Goal: Task Accomplishment & Management: Complete application form

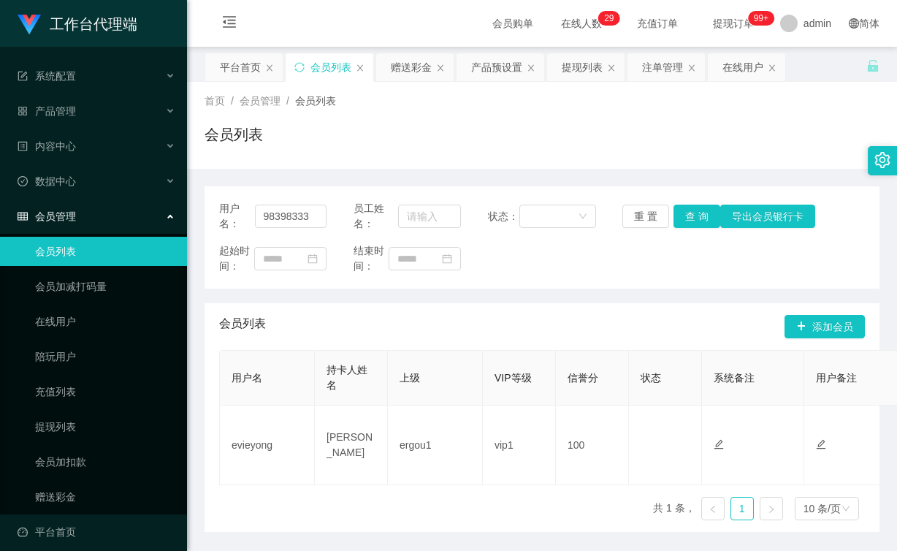
click at [694, 215] on button "查 询" at bounding box center [696, 215] width 47 height 23
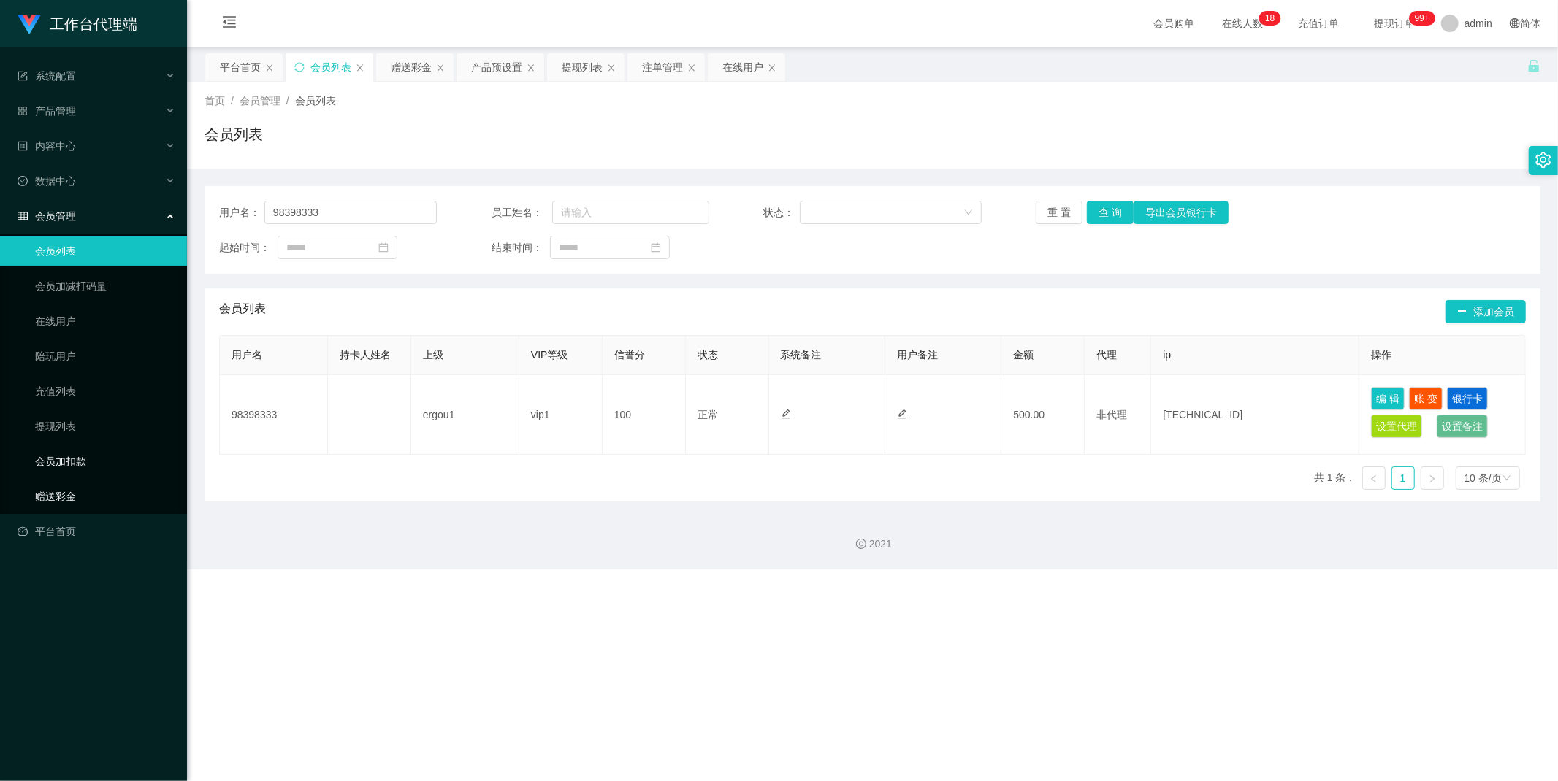
drag, startPoint x: 63, startPoint y: 489, endPoint x: 78, endPoint y: 482, distance: 17.0
click at [63, 489] on link "赠送彩金" at bounding box center [105, 496] width 140 height 29
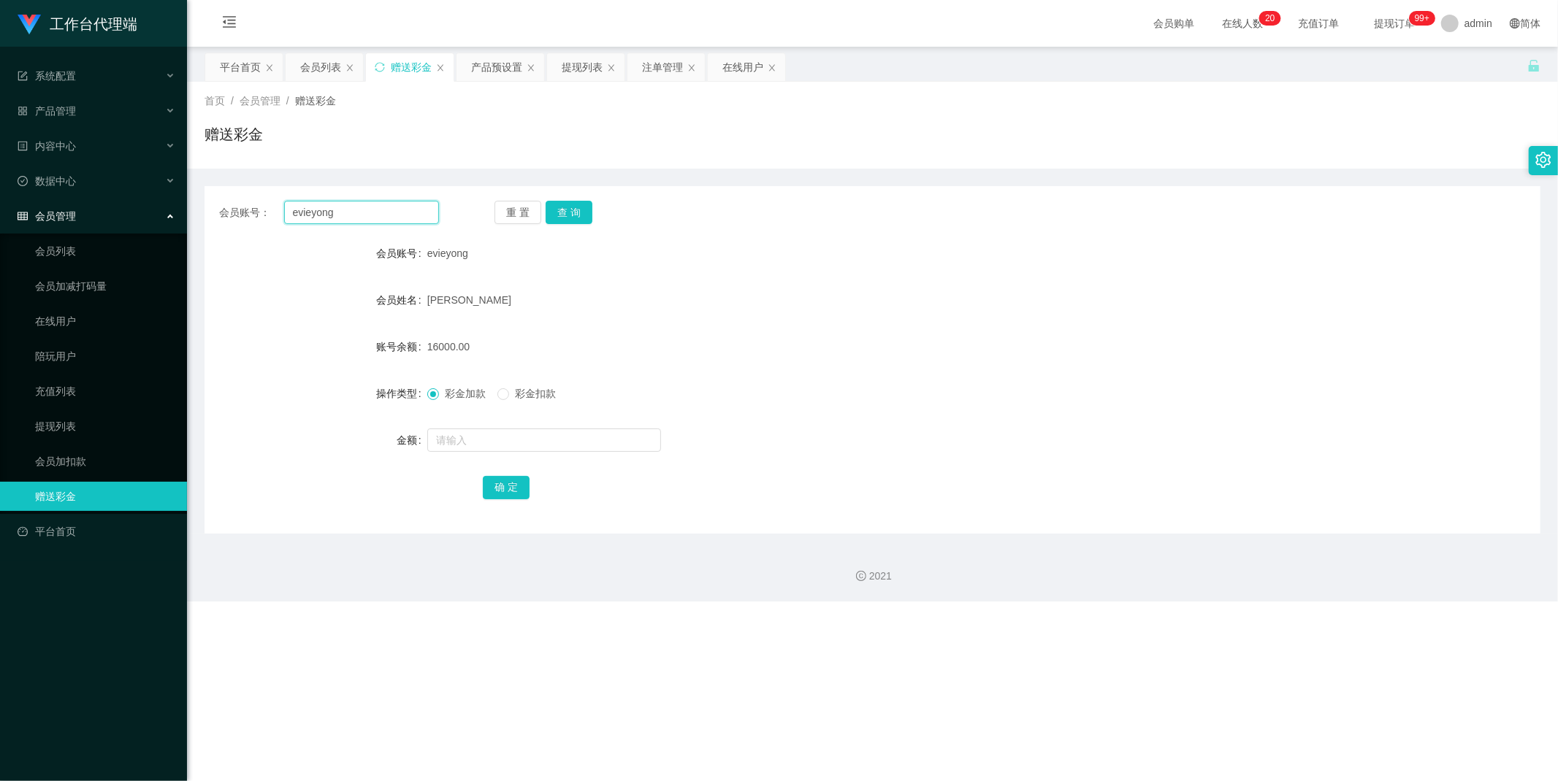
click at [382, 213] on input "evieyong" at bounding box center [362, 212] width 156 height 23
type input "q"
type input "a"
type input "q"
type input "z"
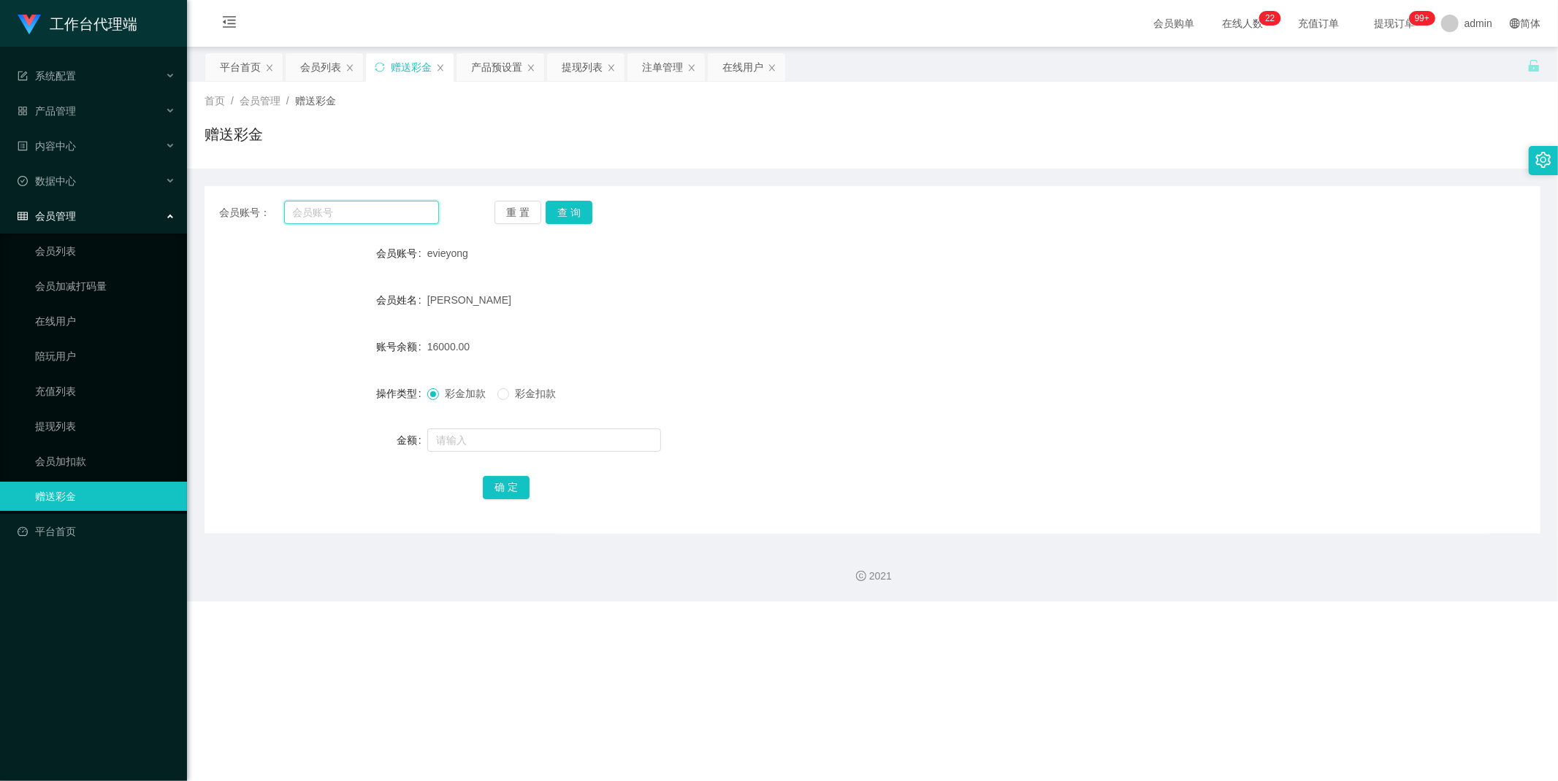
type input "s"
type input "a"
type input "e"
type input "q"
type input "w"
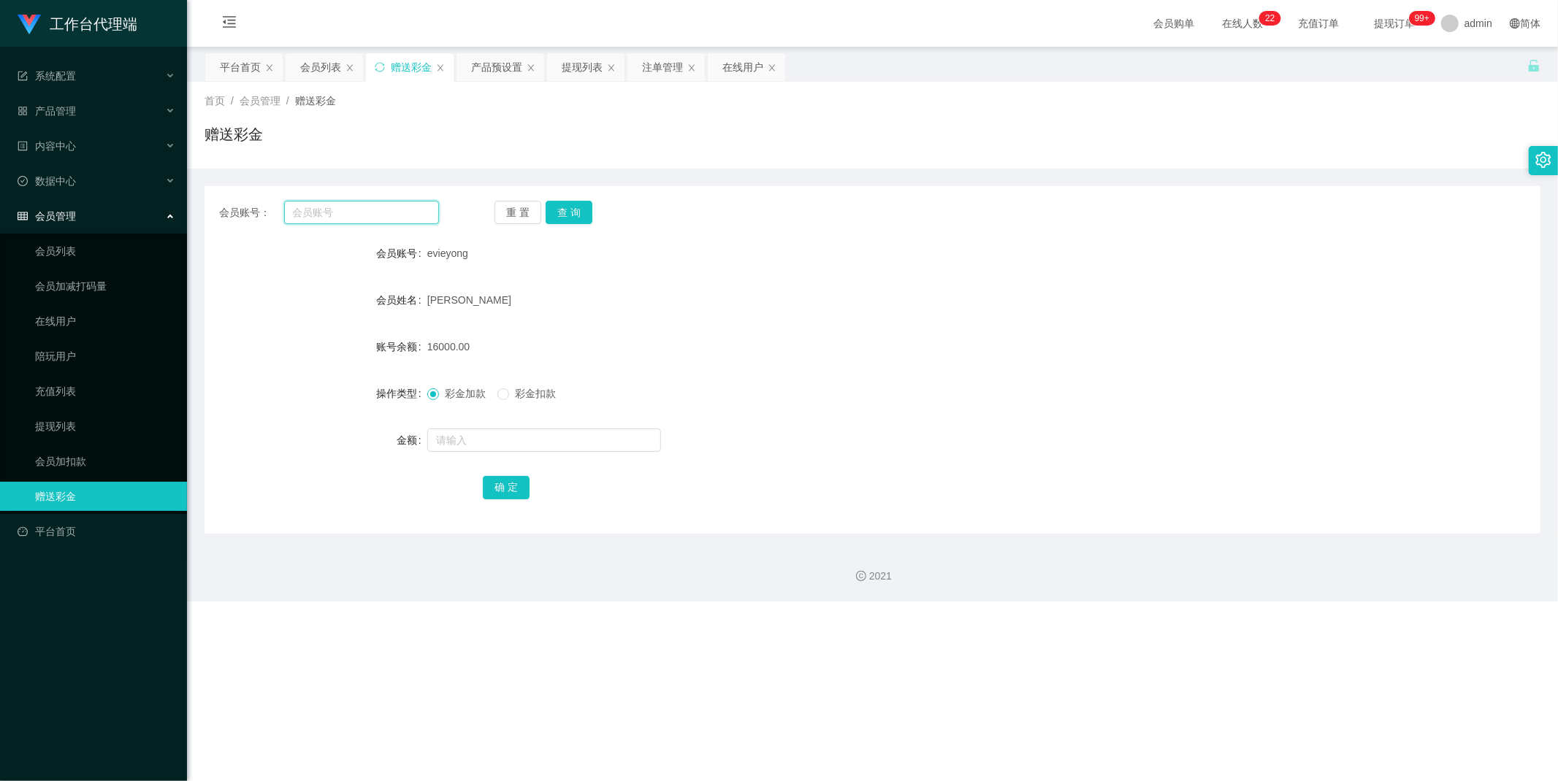
type input "c"
type input "x"
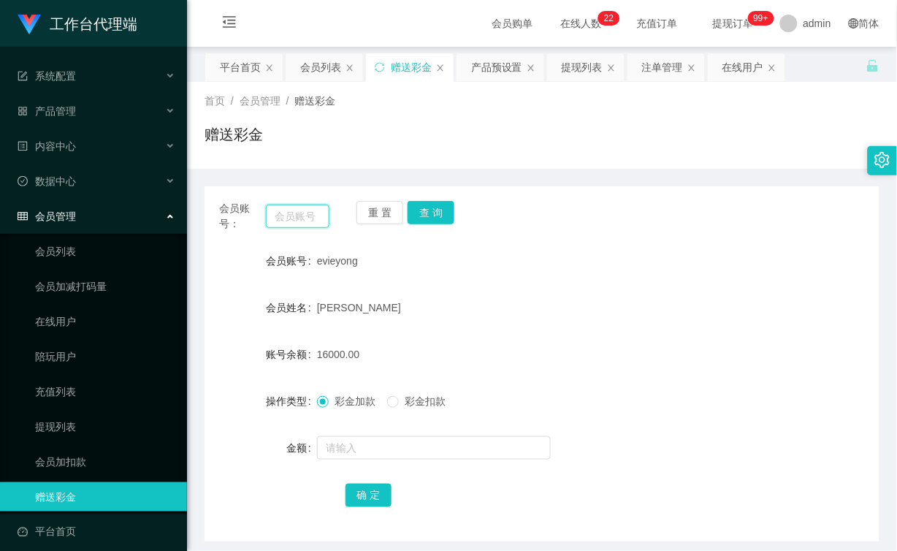
click at [300, 216] on input "text" at bounding box center [298, 215] width 64 height 23
paste input "AnnieBBe"
click at [422, 210] on button "查 询" at bounding box center [431, 212] width 47 height 23
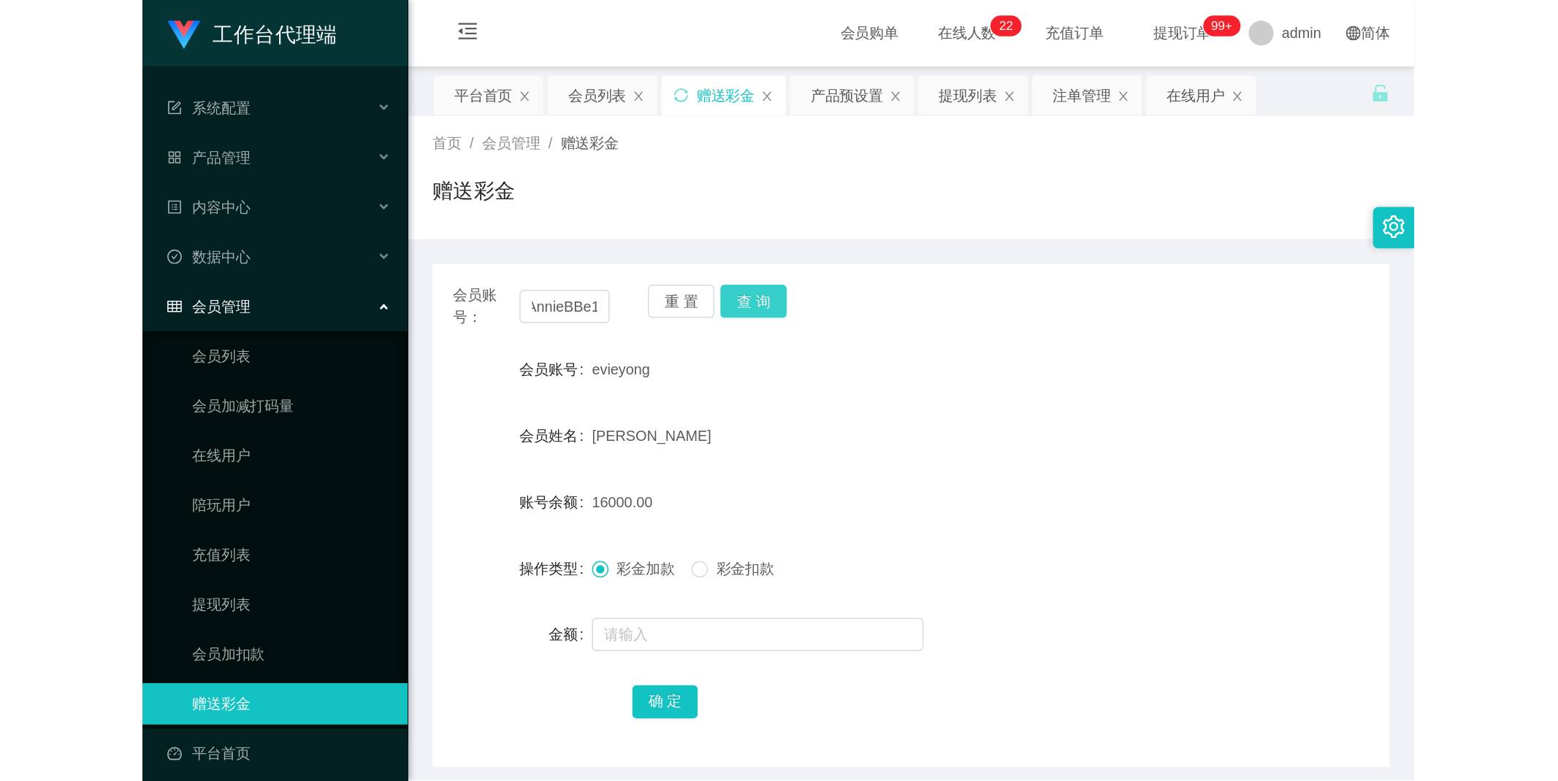
scroll to position [0, 0]
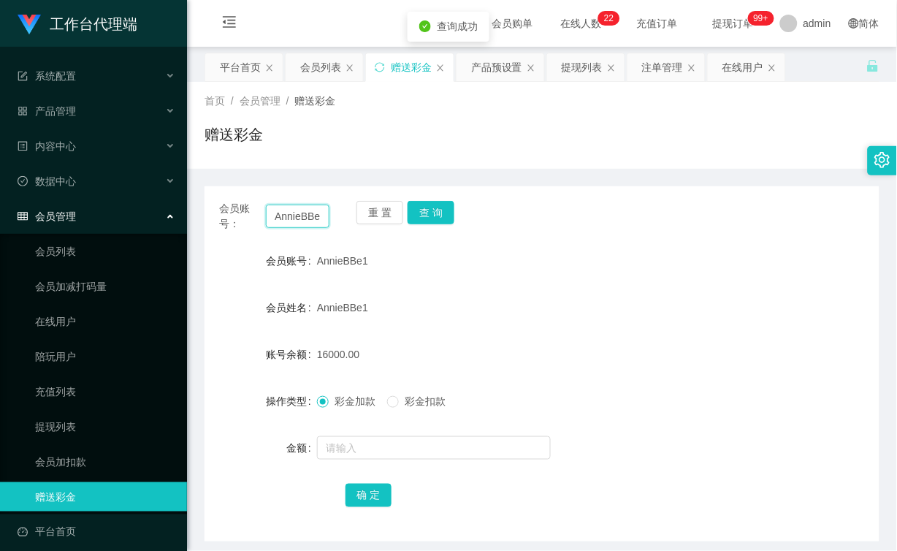
click at [301, 217] on input "AnnieBBe1" at bounding box center [298, 215] width 64 height 23
type input "q"
click at [301, 218] on input "text" at bounding box center [298, 215] width 64 height 23
type input "AnnieBBe1"
drag, startPoint x: 427, startPoint y: 216, endPoint x: 231, endPoint y: 443, distance: 300.3
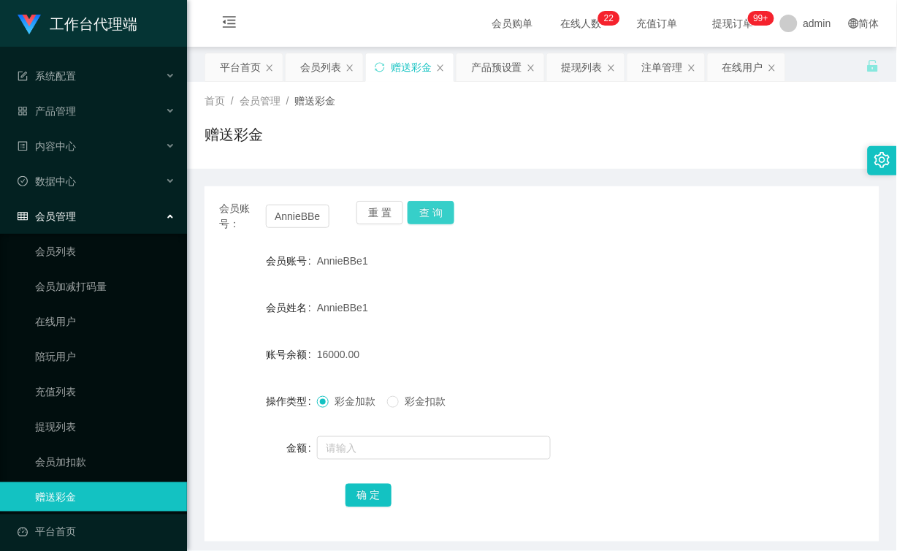
click at [427, 216] on button "查 询" at bounding box center [431, 212] width 47 height 23
click at [383, 448] on input "text" at bounding box center [434, 447] width 234 height 23
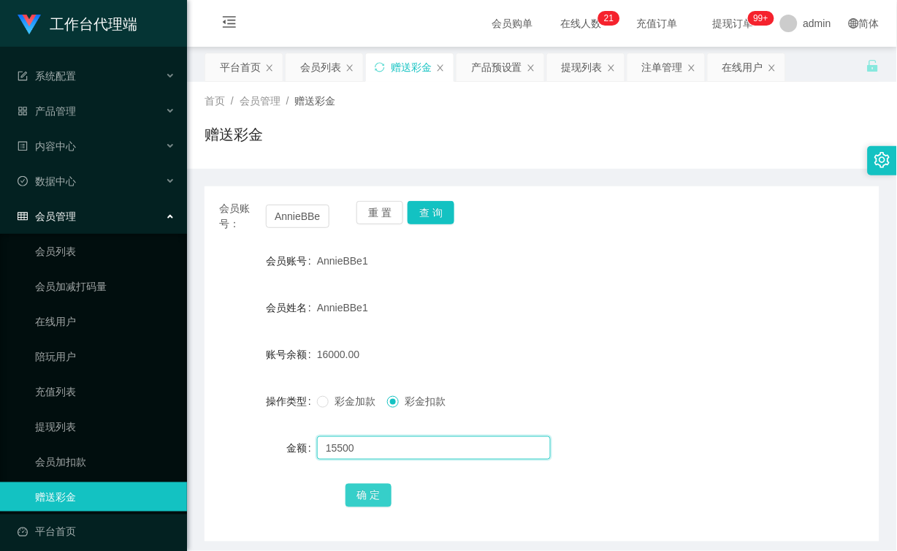
type input "15500"
click at [385, 488] on button "确 定" at bounding box center [368, 494] width 47 height 23
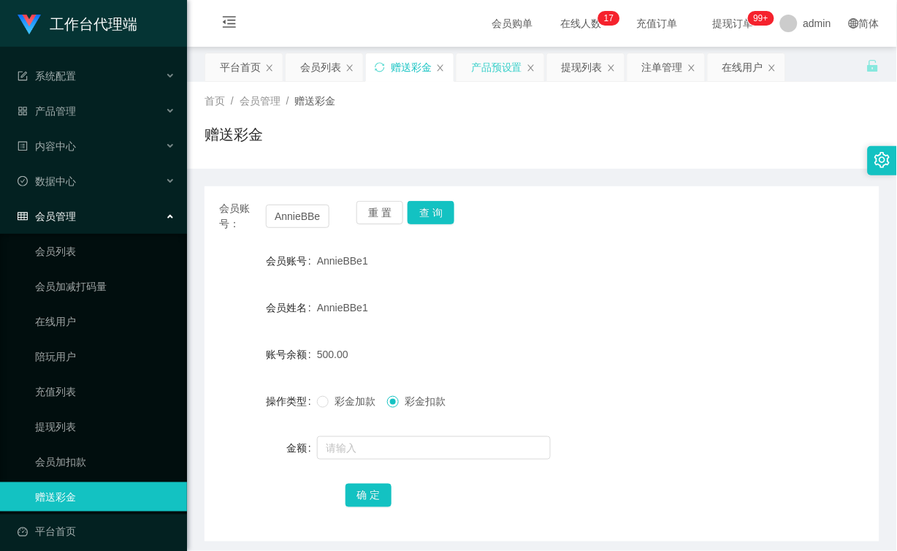
click at [497, 62] on div "产品预设置" at bounding box center [496, 67] width 51 height 28
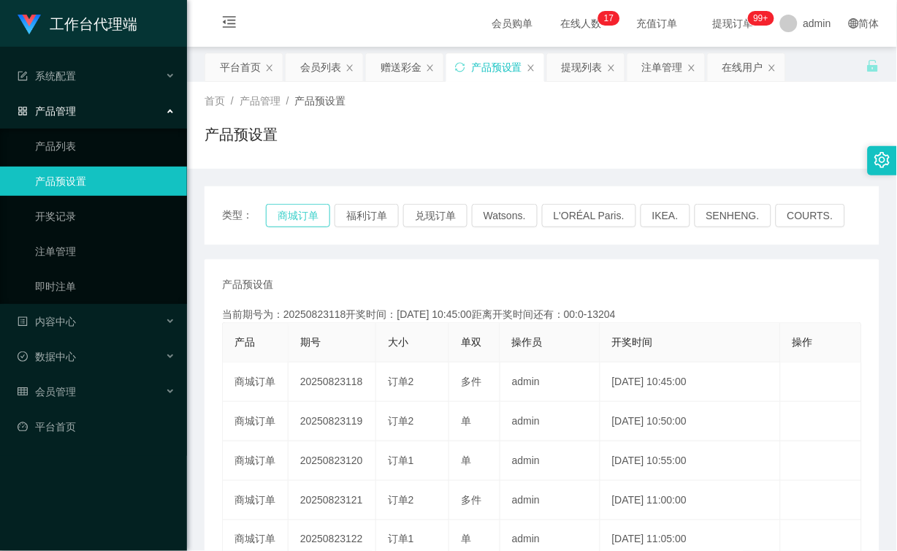
click at [286, 225] on button "商城订单" at bounding box center [298, 215] width 64 height 23
click at [289, 221] on button "商城订单" at bounding box center [298, 215] width 64 height 23
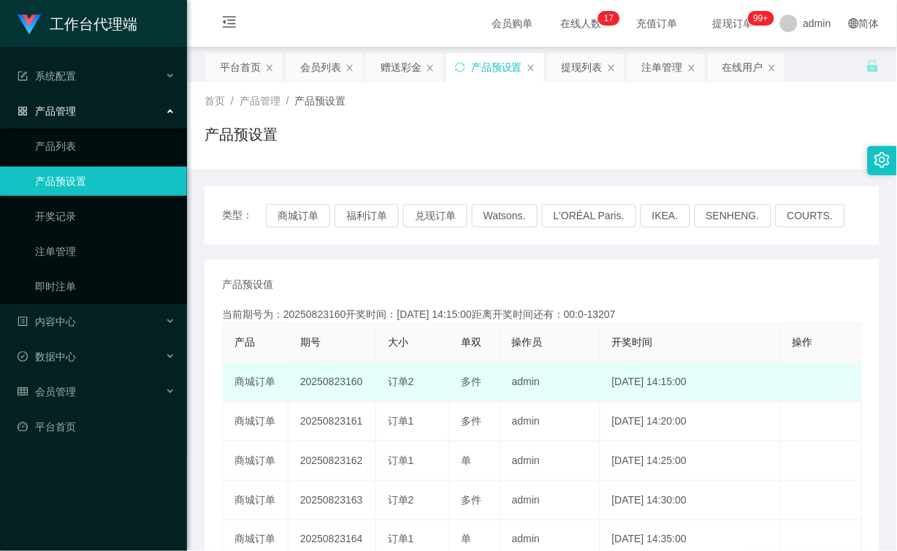
drag, startPoint x: 367, startPoint y: 381, endPoint x: 345, endPoint y: 381, distance: 21.9
click at [345, 381] on td "20250823160" at bounding box center [332, 381] width 88 height 39
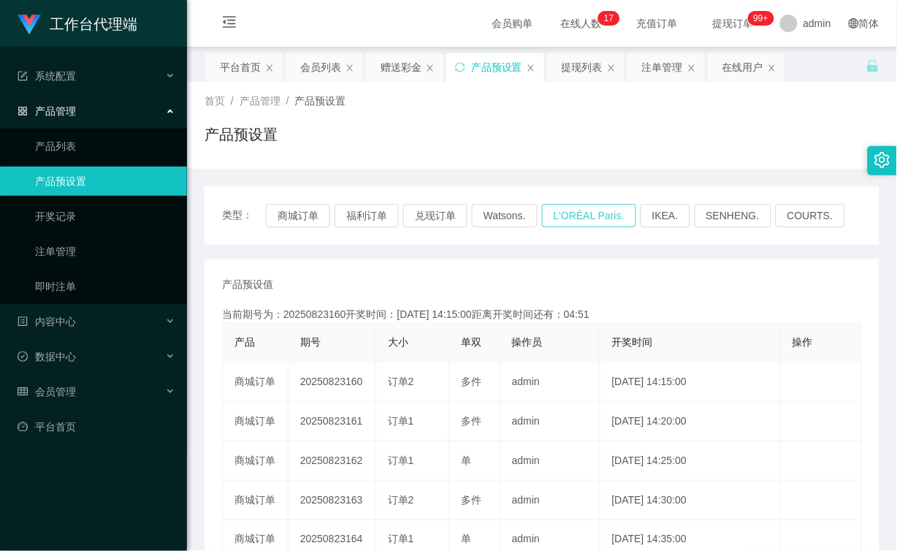
copy td "160"
click at [303, 69] on div "会员列表" at bounding box center [320, 67] width 41 height 28
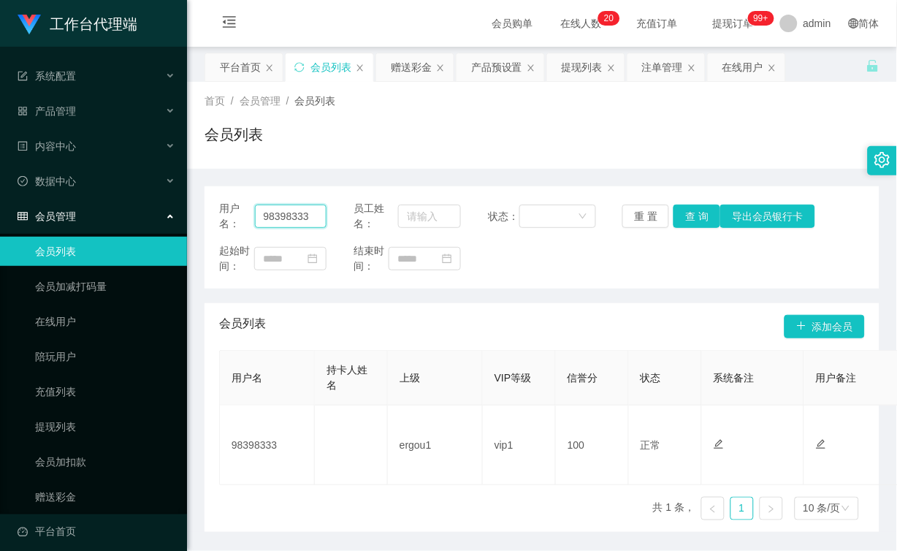
click at [283, 206] on input "98398333" at bounding box center [291, 215] width 72 height 23
click at [695, 213] on button "查 询" at bounding box center [696, 215] width 47 height 23
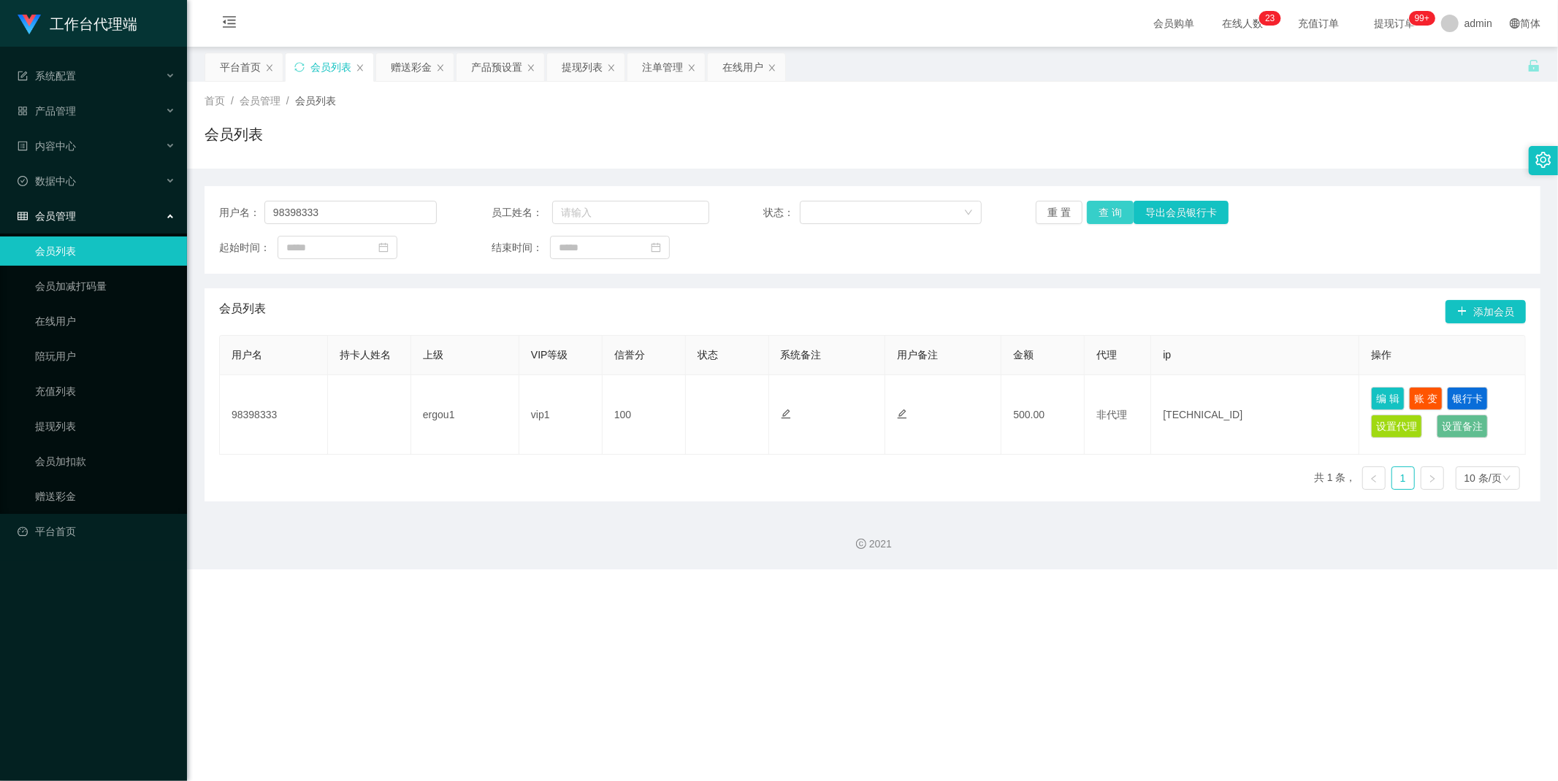
click at [896, 213] on button "查 询" at bounding box center [1110, 212] width 47 height 23
click at [896, 213] on div "重 置 查 询 导出会员银行卡" at bounding box center [1145, 212] width 218 height 23
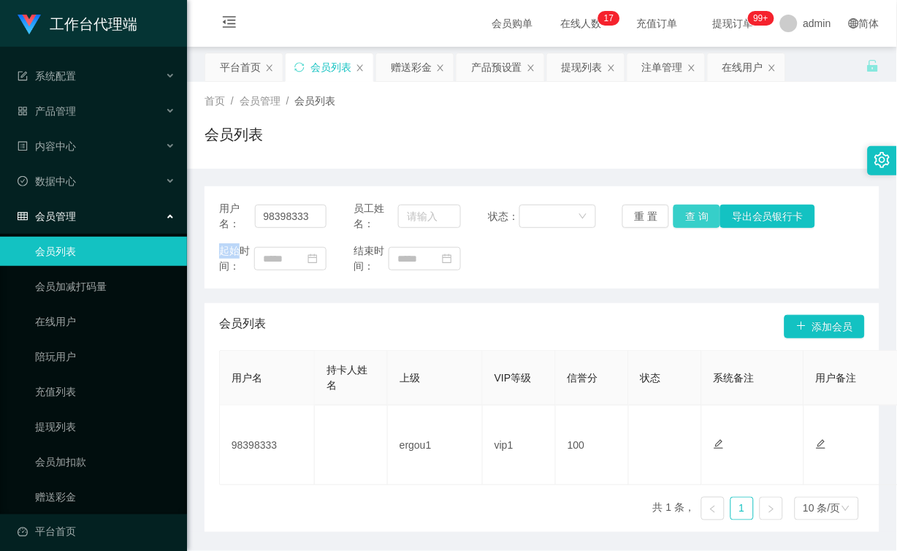
click at [691, 213] on button "查 询" at bounding box center [696, 215] width 47 height 23
